Goal: Task Accomplishment & Management: Manage account settings

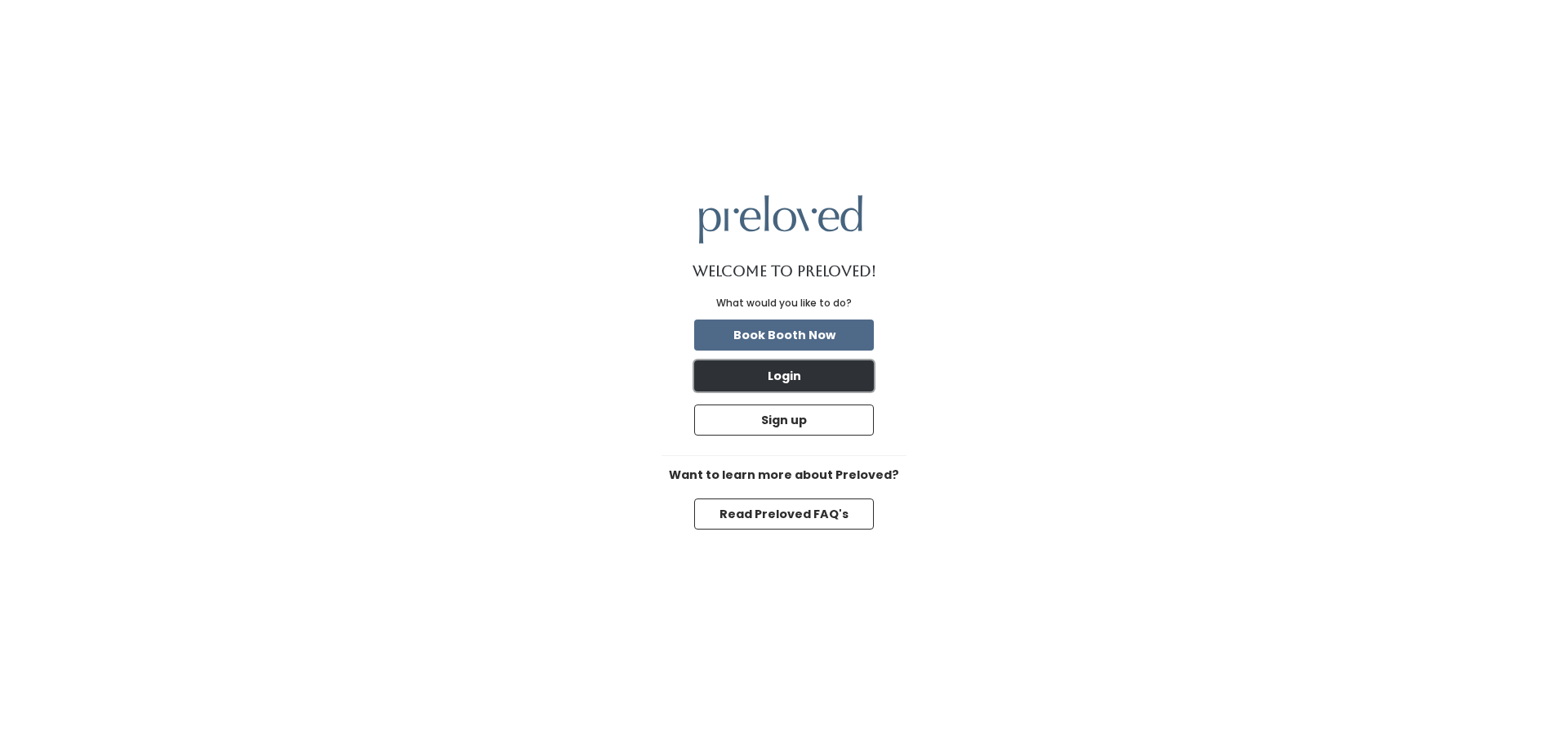
click at [796, 376] on button "Login" at bounding box center [784, 375] width 180 height 31
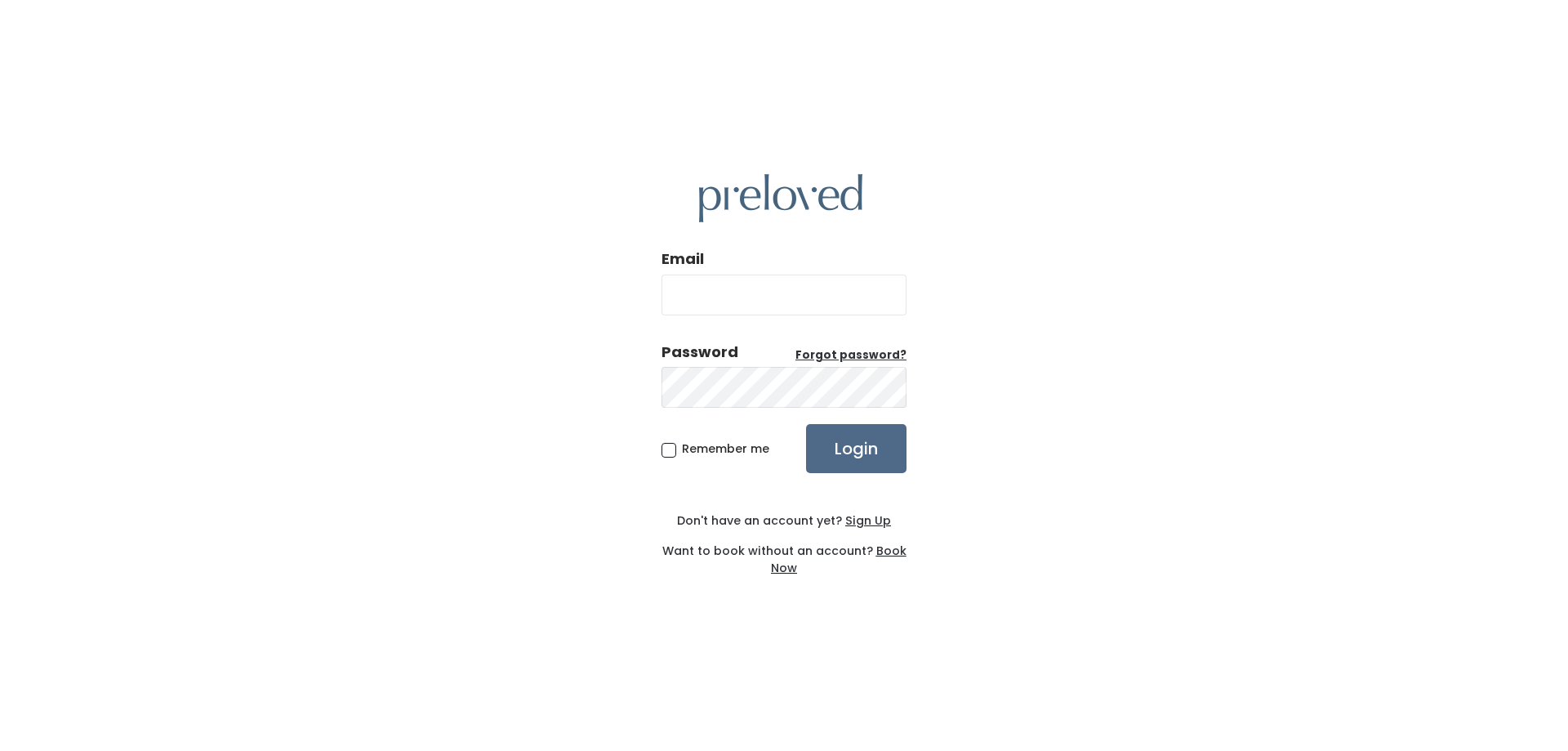
click at [0, 750] on com-1password-button at bounding box center [0, 751] width 0 height 0
type input "[PERSON_NAME][EMAIL_ADDRESS][DOMAIN_NAME]"
click at [906, 550] on div "Want to book without an account? Book Now" at bounding box center [784, 553] width 245 height 47
click at [682, 444] on span "Remember me" at bounding box center [725, 448] width 88 height 17
click at [682, 444] on input "Remember me" at bounding box center [687, 445] width 11 height 11
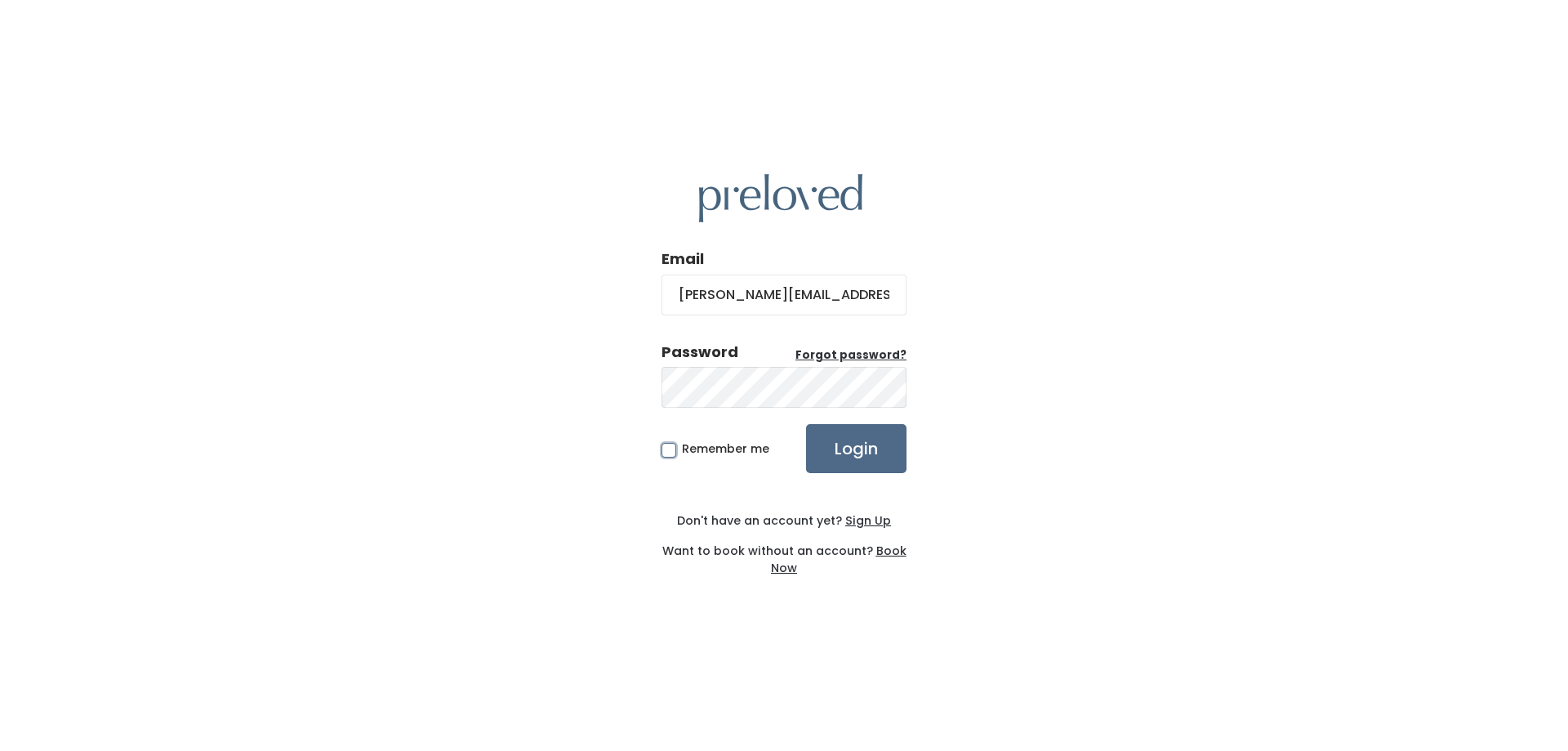
checkbox input "true"
click at [837, 446] on input "Login" at bounding box center [857, 449] width 101 height 49
